Goal: Transaction & Acquisition: Purchase product/service

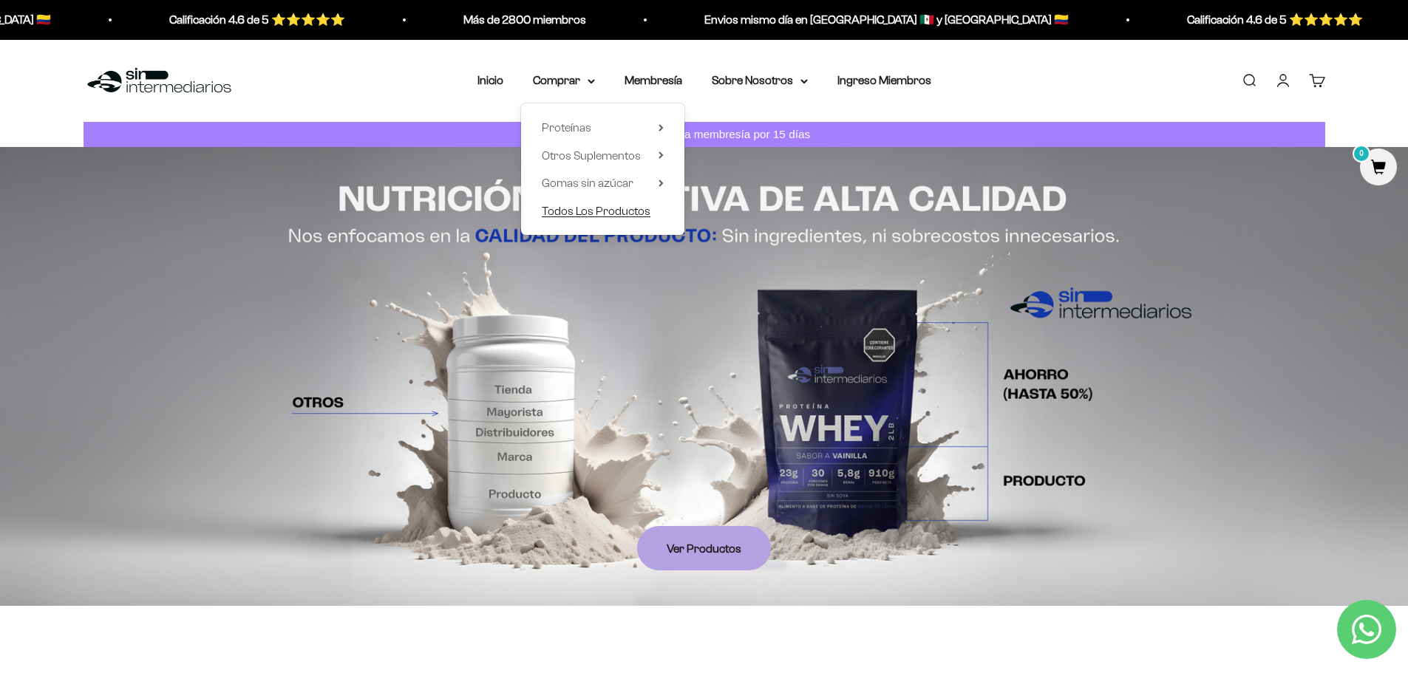
click at [585, 216] on span "Todos Los Productos" at bounding box center [596, 210] width 109 height 13
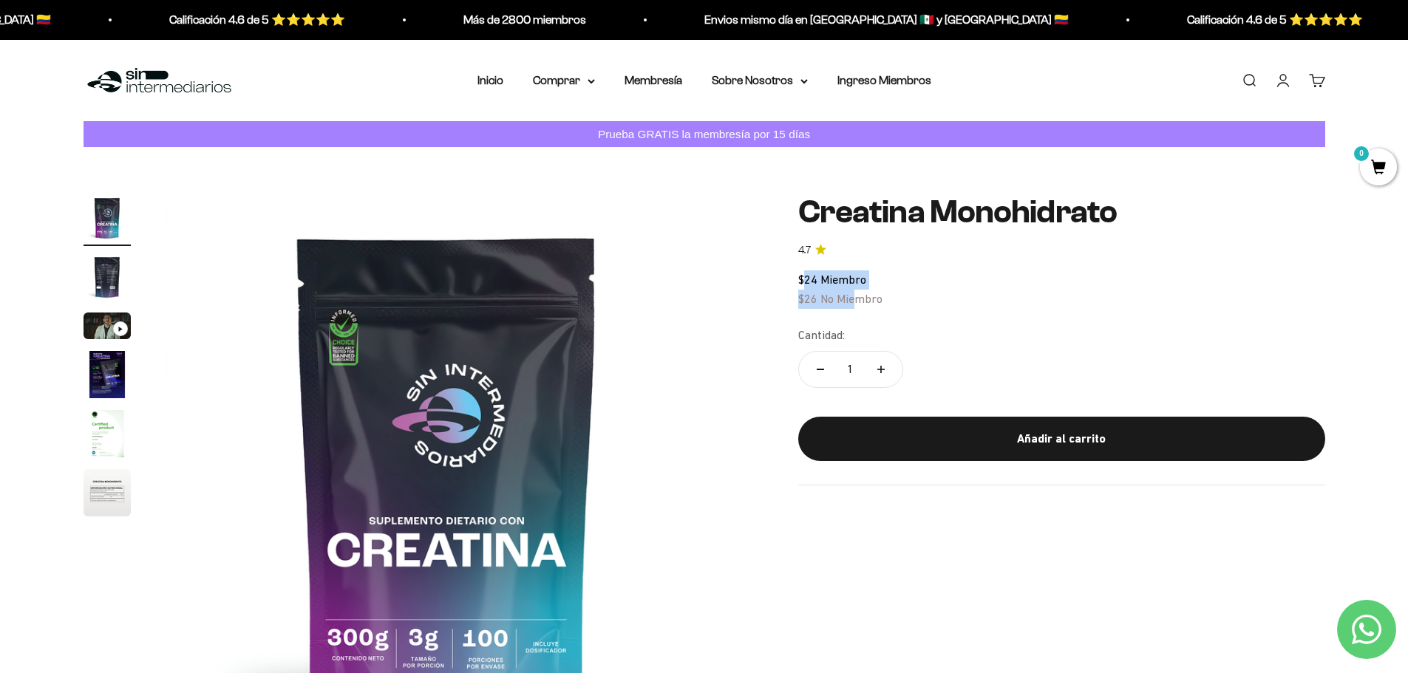
drag, startPoint x: 803, startPoint y: 285, endPoint x: 858, endPoint y: 292, distance: 55.8
click at [858, 292] on div "$24 Miembro $26 No Miembro" at bounding box center [1061, 289] width 527 height 38
click at [905, 318] on safe-sticky "Creatina Monohidrato 4.7 $24 Miembro $26 No Miembro Calidad de líder, precio in…" at bounding box center [1061, 339] width 527 height 290
click at [997, 276] on div "$24 Miembro $26 No Miembro" at bounding box center [1061, 289] width 527 height 38
drag, startPoint x: 796, startPoint y: 273, endPoint x: 845, endPoint y: 270, distance: 48.9
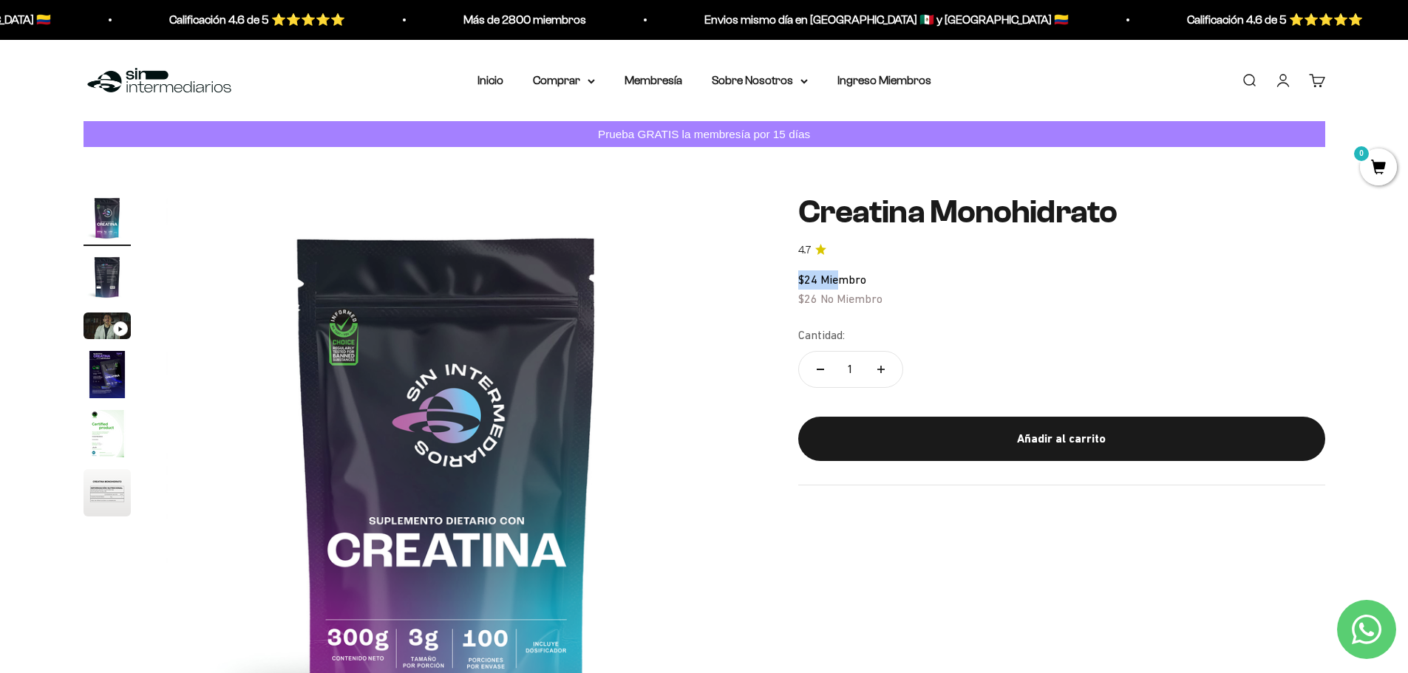
click at [844, 270] on div "Zoom Ir al artículo 1 Ir al artículo 2 Ir al artículo 3 Ir al artículo 4 Ir al …" at bounding box center [704, 474] width 1241 height 561
click at [960, 306] on div "$24 Miembro $26 No Miembro" at bounding box center [1061, 289] width 527 height 38
